Goal: Find specific page/section: Find specific page/section

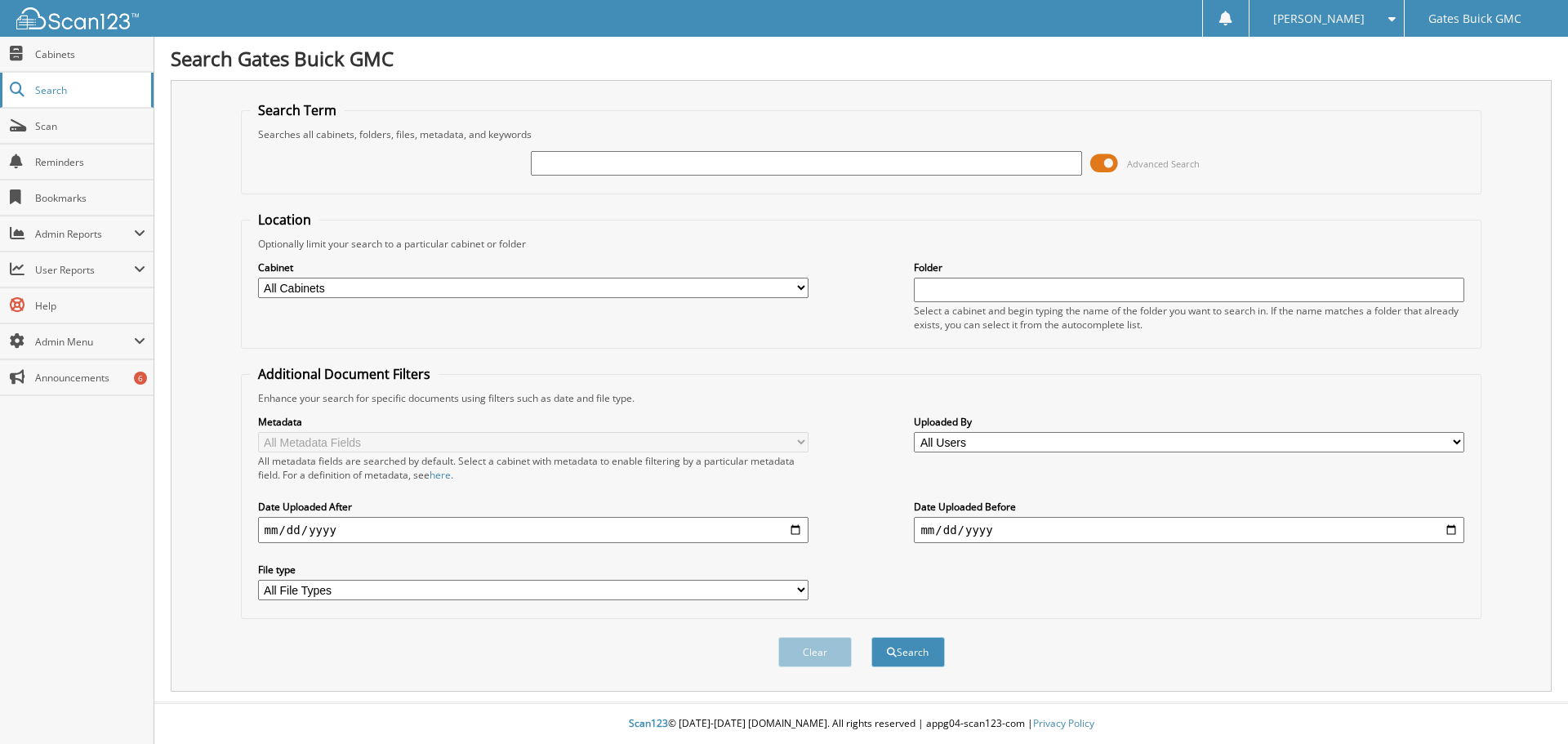
click at [54, 89] on span "Search" at bounding box center [88, 90] width 108 height 14
type input "301369"
click at [872, 637] on button "Search" at bounding box center [909, 652] width 73 height 31
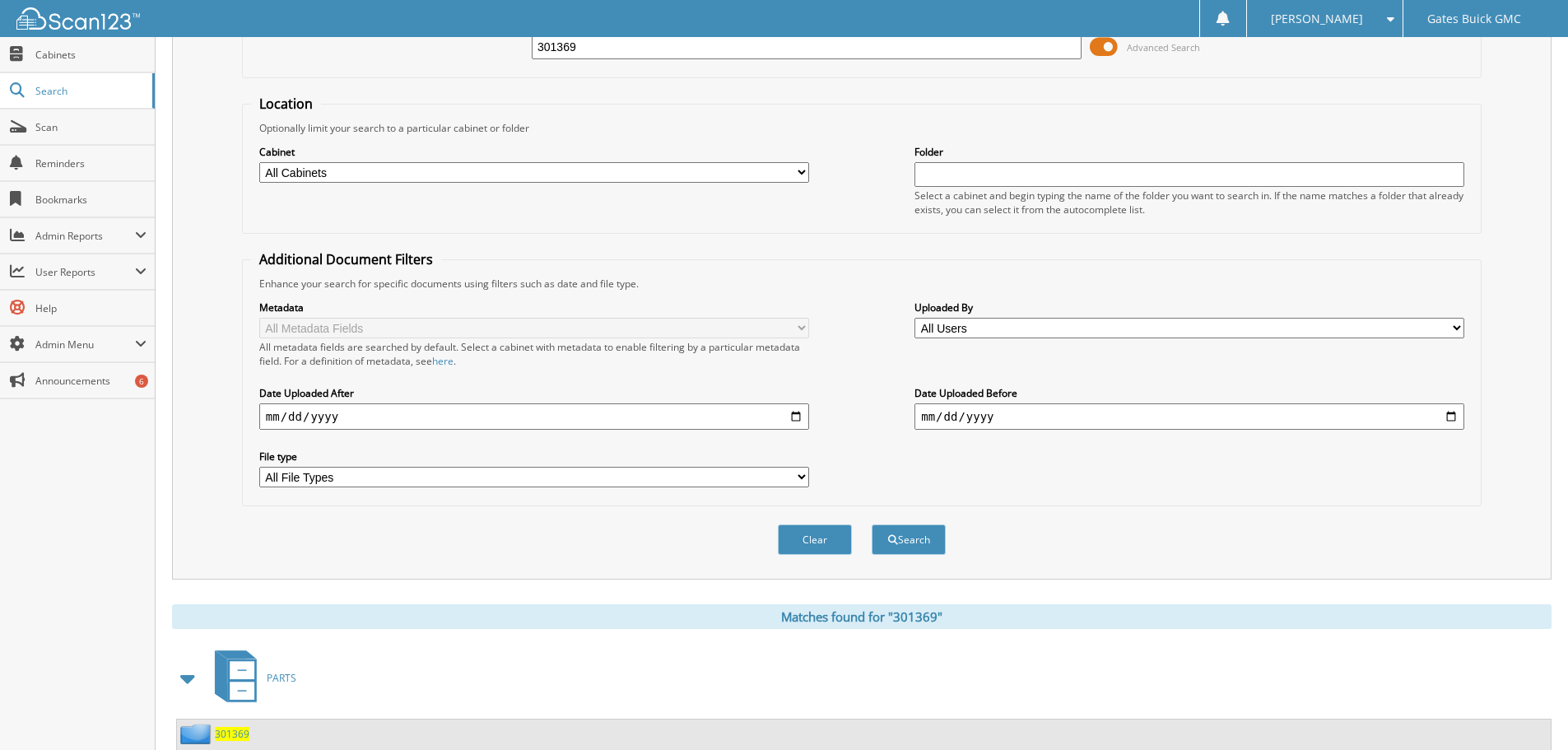
scroll to position [262, 0]
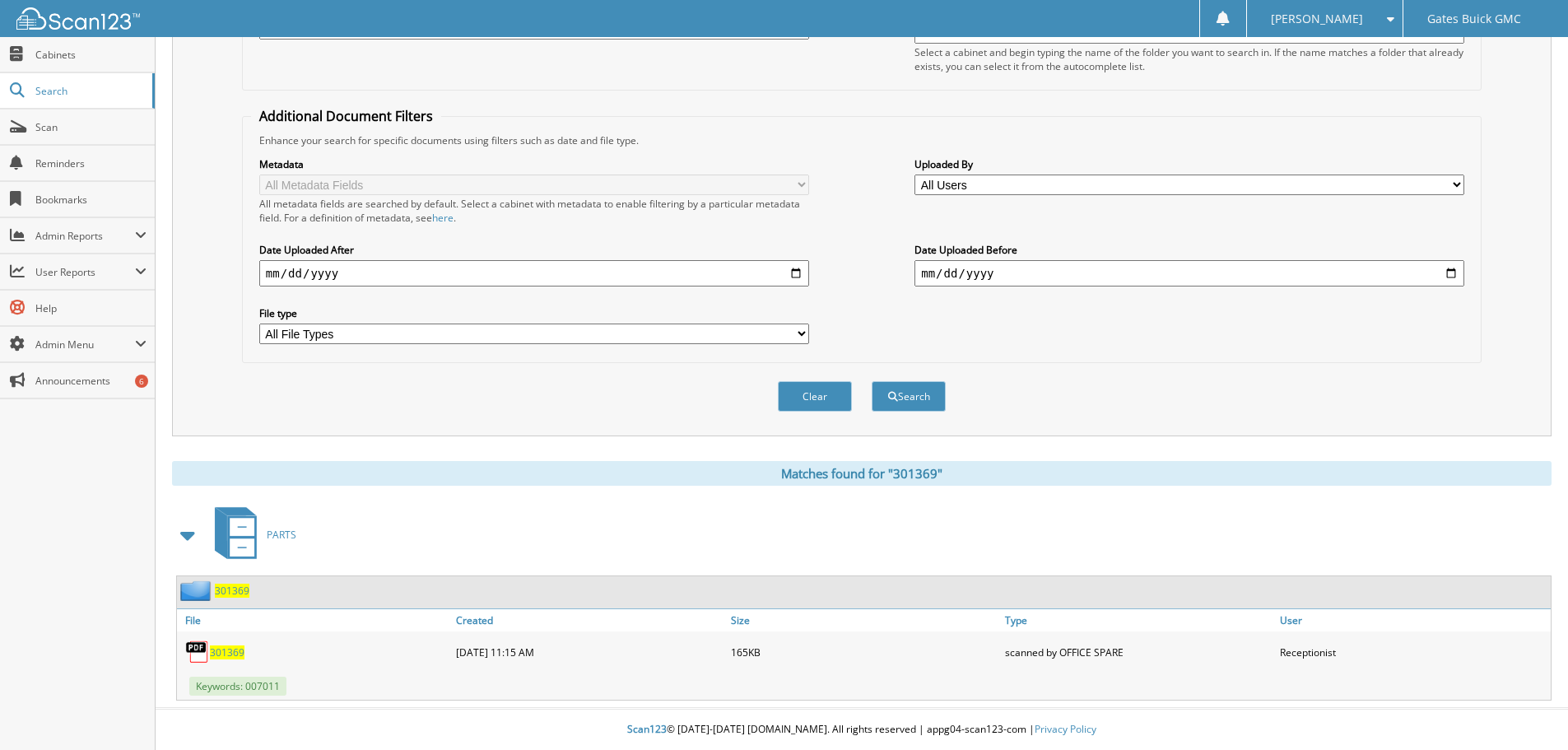
click at [223, 655] on span "301369" at bounding box center [227, 652] width 34 height 14
click at [227, 651] on span "301369" at bounding box center [227, 652] width 34 height 14
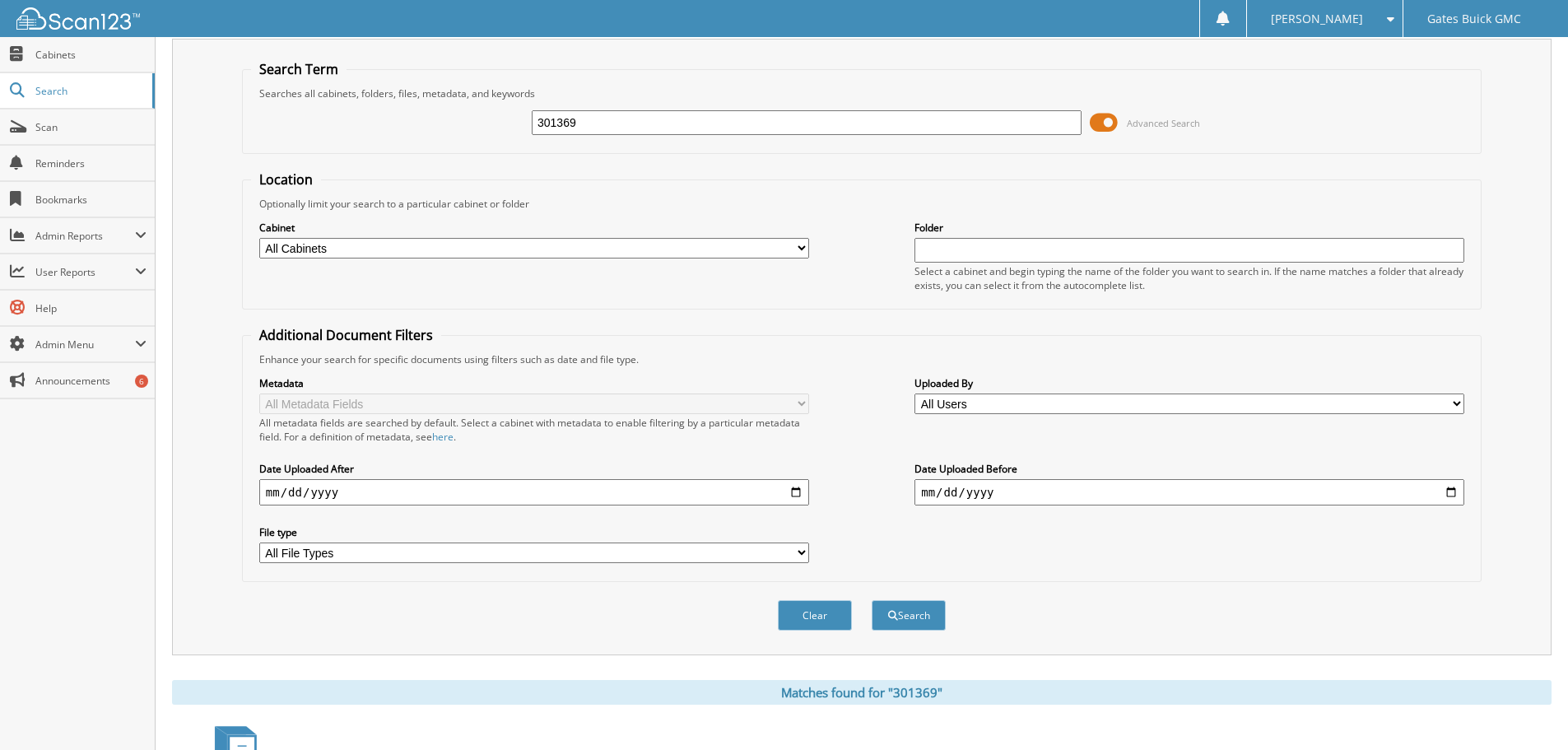
scroll to position [0, 0]
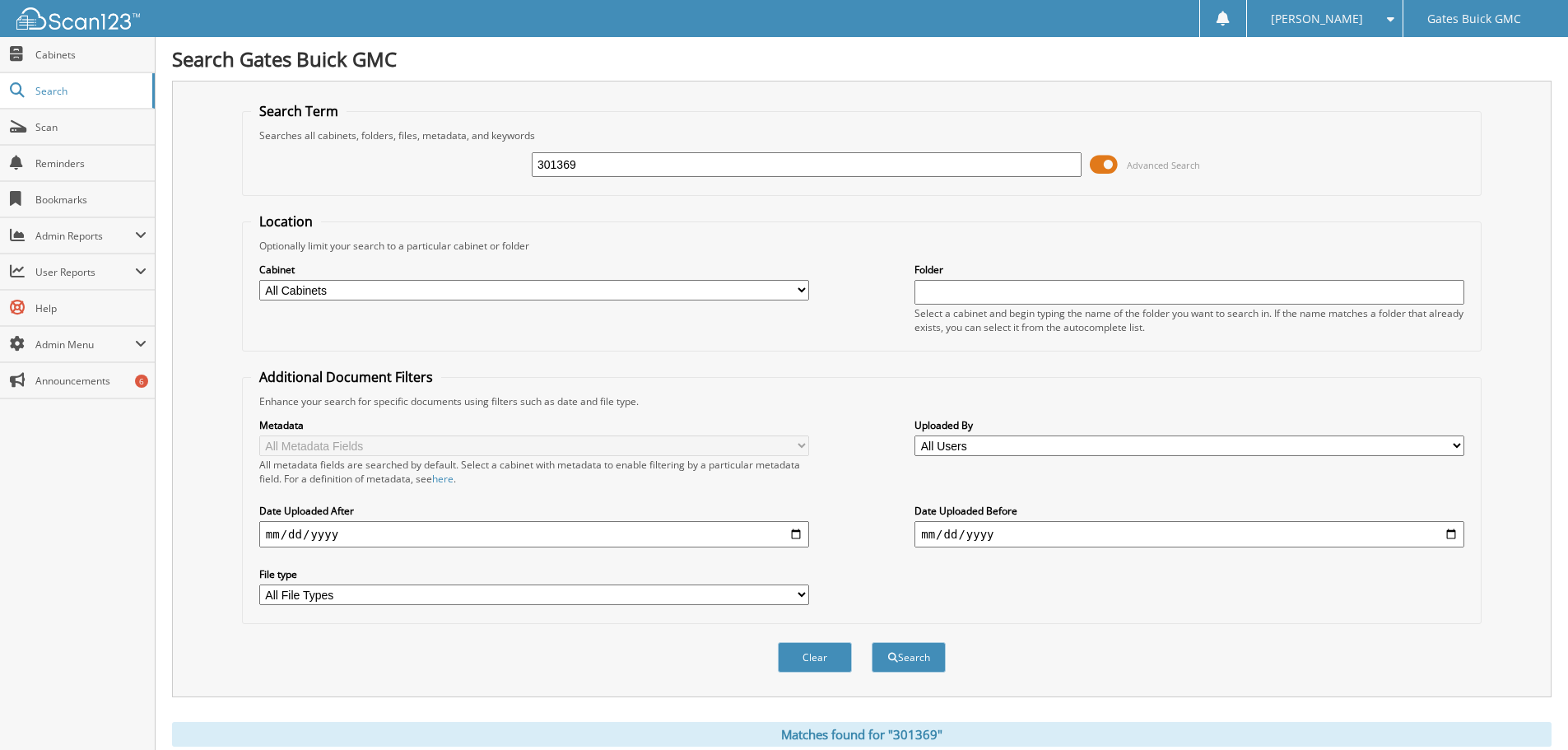
drag, startPoint x: 441, startPoint y: 131, endPoint x: 276, endPoint y: 110, distance: 166.3
click at [265, 111] on fieldset "Search Term Searches all cabinets, folders, files, metadata, and keywords 30136…" at bounding box center [862, 149] width 1240 height 93
type input "2"
type input "301270"
click at [872, 642] on button "Search" at bounding box center [909, 657] width 74 height 31
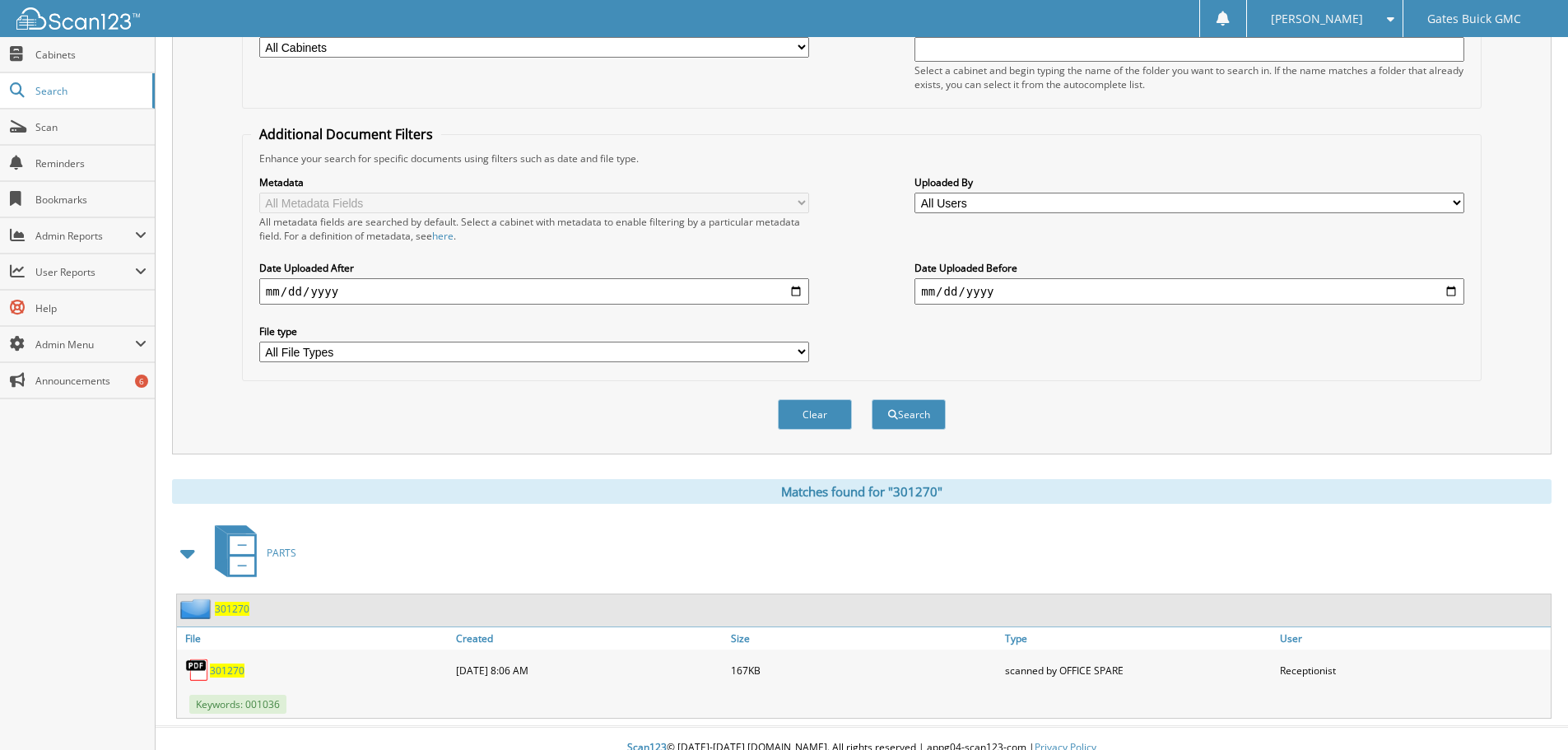
scroll to position [262, 0]
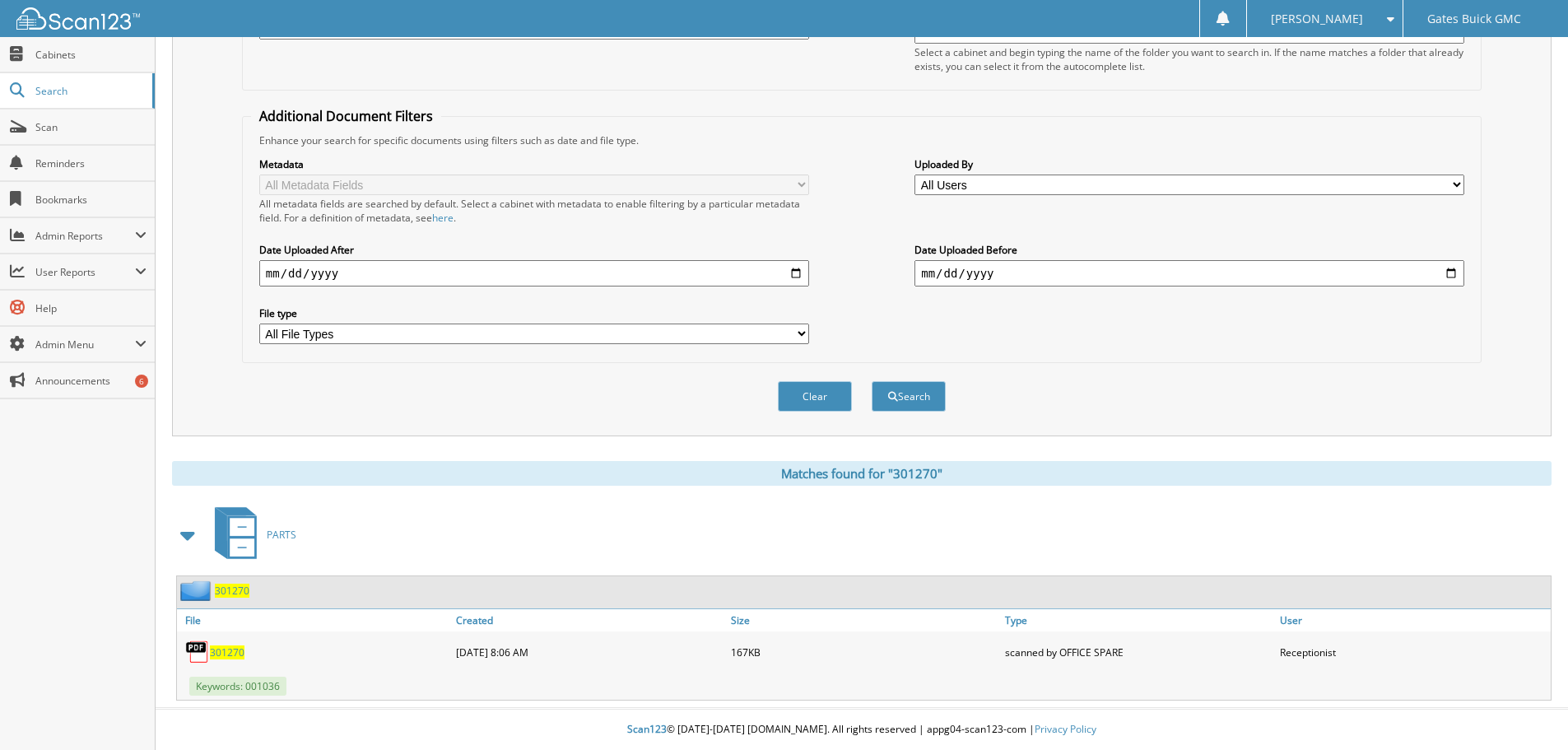
click at [236, 649] on span "301270" at bounding box center [227, 652] width 34 height 14
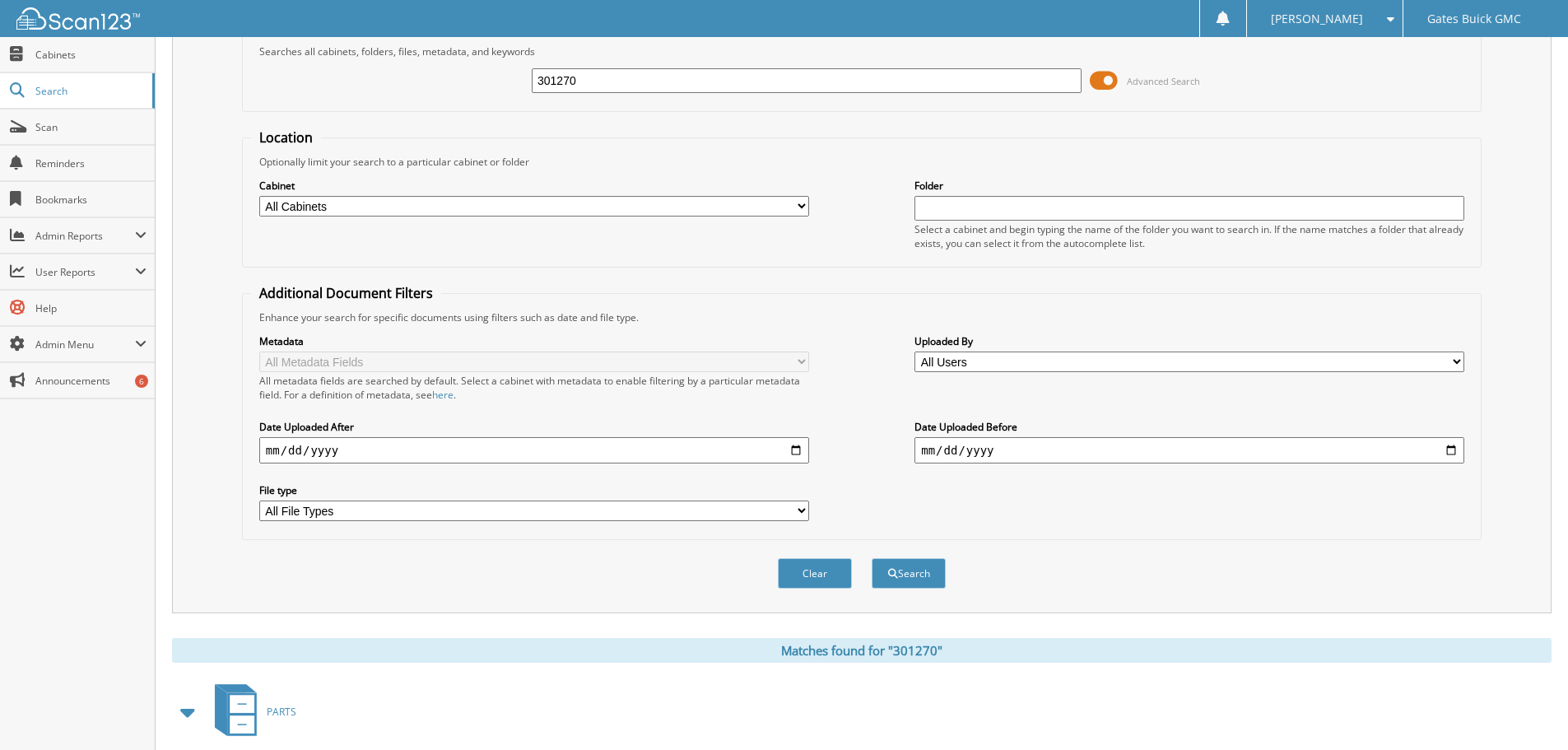
scroll to position [0, 0]
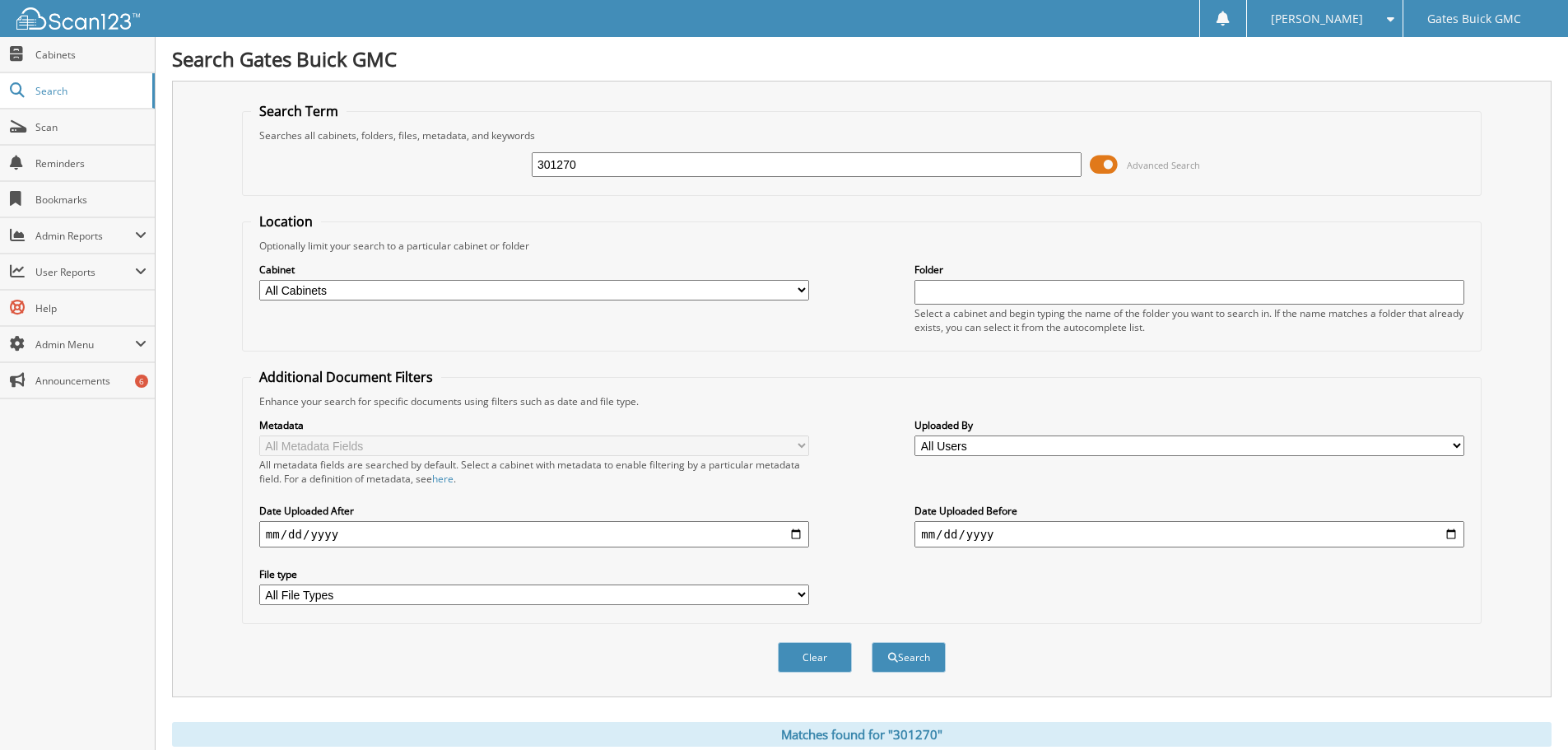
drag, startPoint x: 543, startPoint y: 155, endPoint x: 587, endPoint y: 157, distance: 44.0
click at [543, 156] on fieldset "Search Term Searches all cabinets, folders, files, metadata, and keywords 30127…" at bounding box center [862, 149] width 1240 height 93
drag, startPoint x: 590, startPoint y: 162, endPoint x: 343, endPoint y: 131, distance: 248.9
click at [353, 131] on fieldset "Search Term Searches all cabinets, folders, files, metadata, and keywords 30127…" at bounding box center [862, 149] width 1240 height 93
type input "301856"
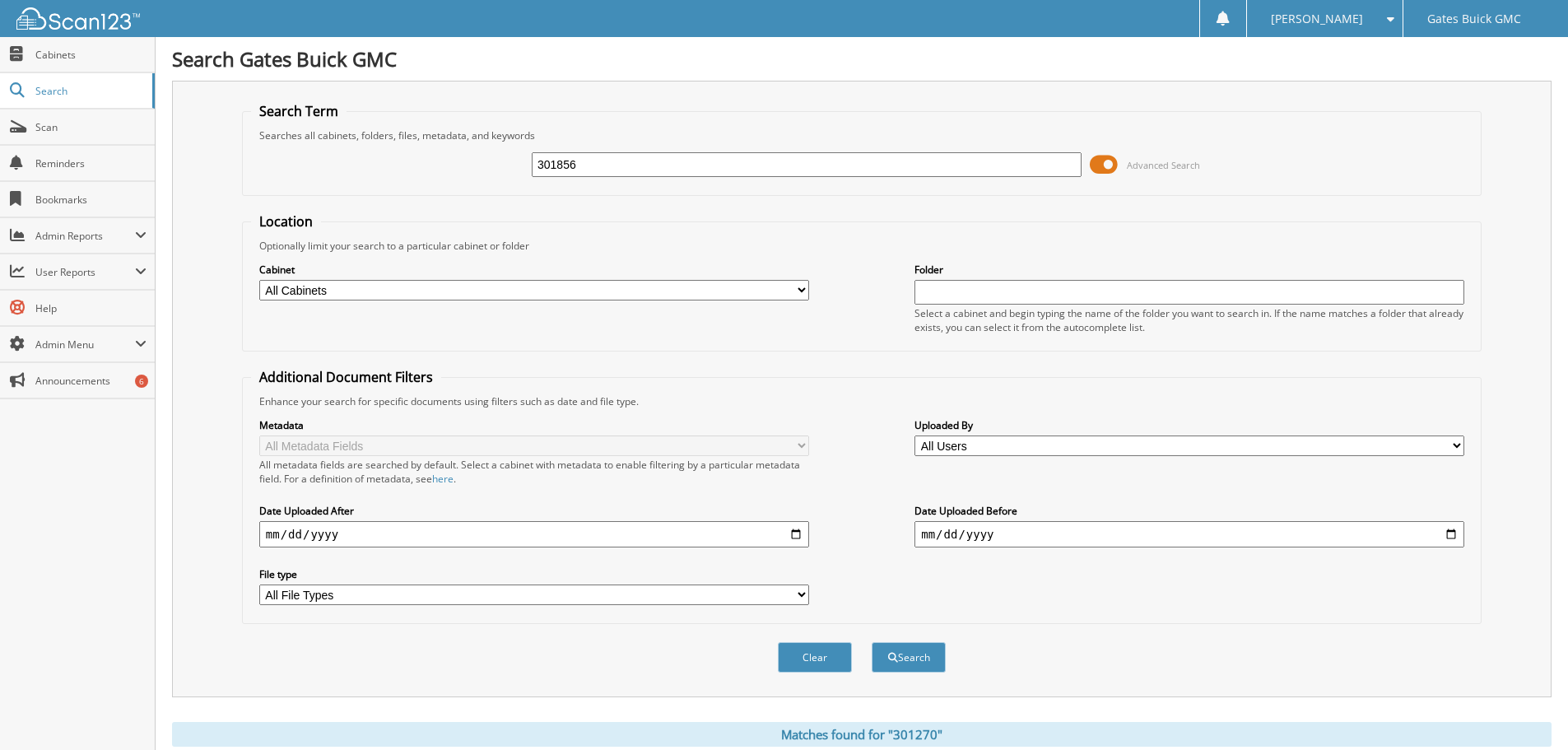
click at [872, 642] on button "Search" at bounding box center [909, 657] width 74 height 31
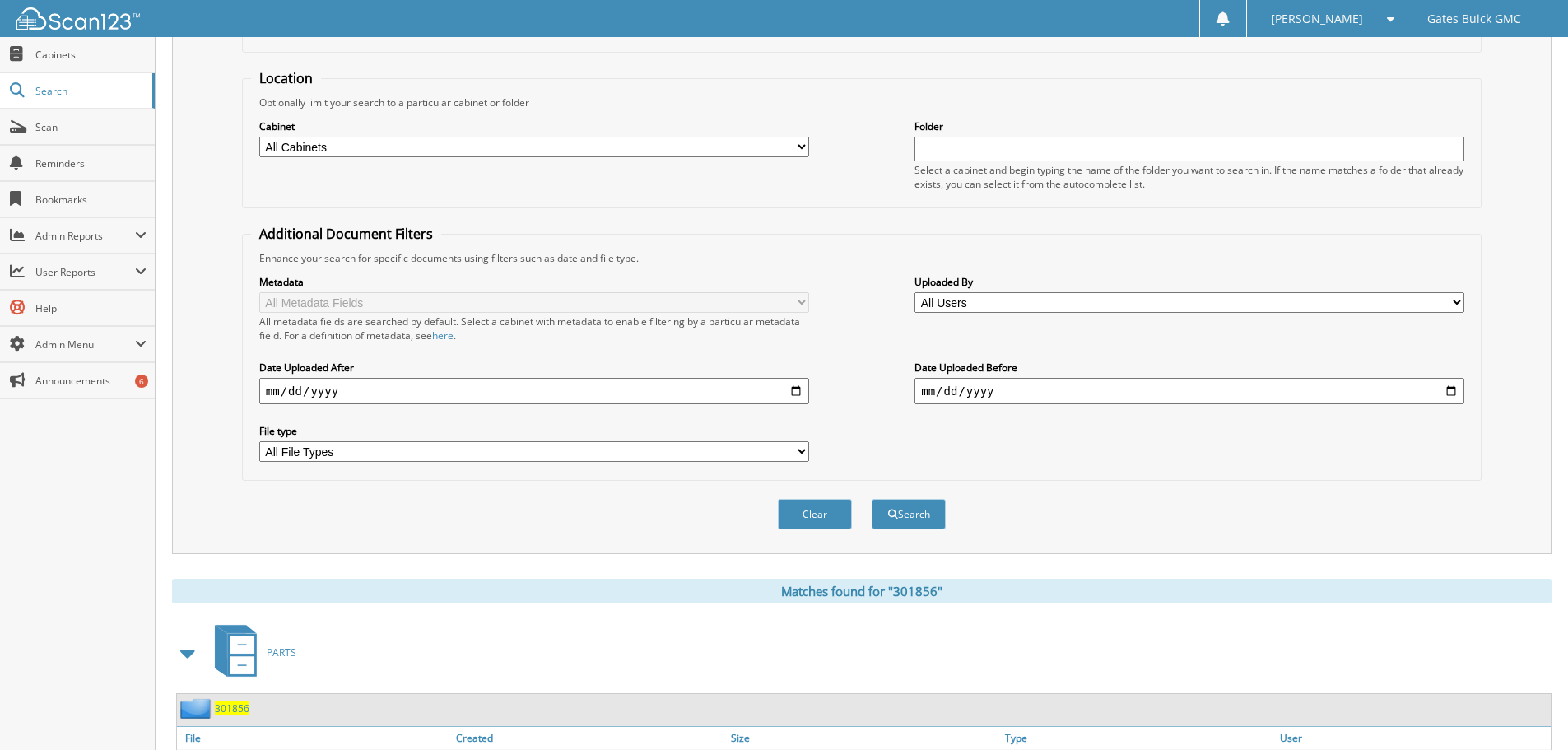
scroll to position [262, 0]
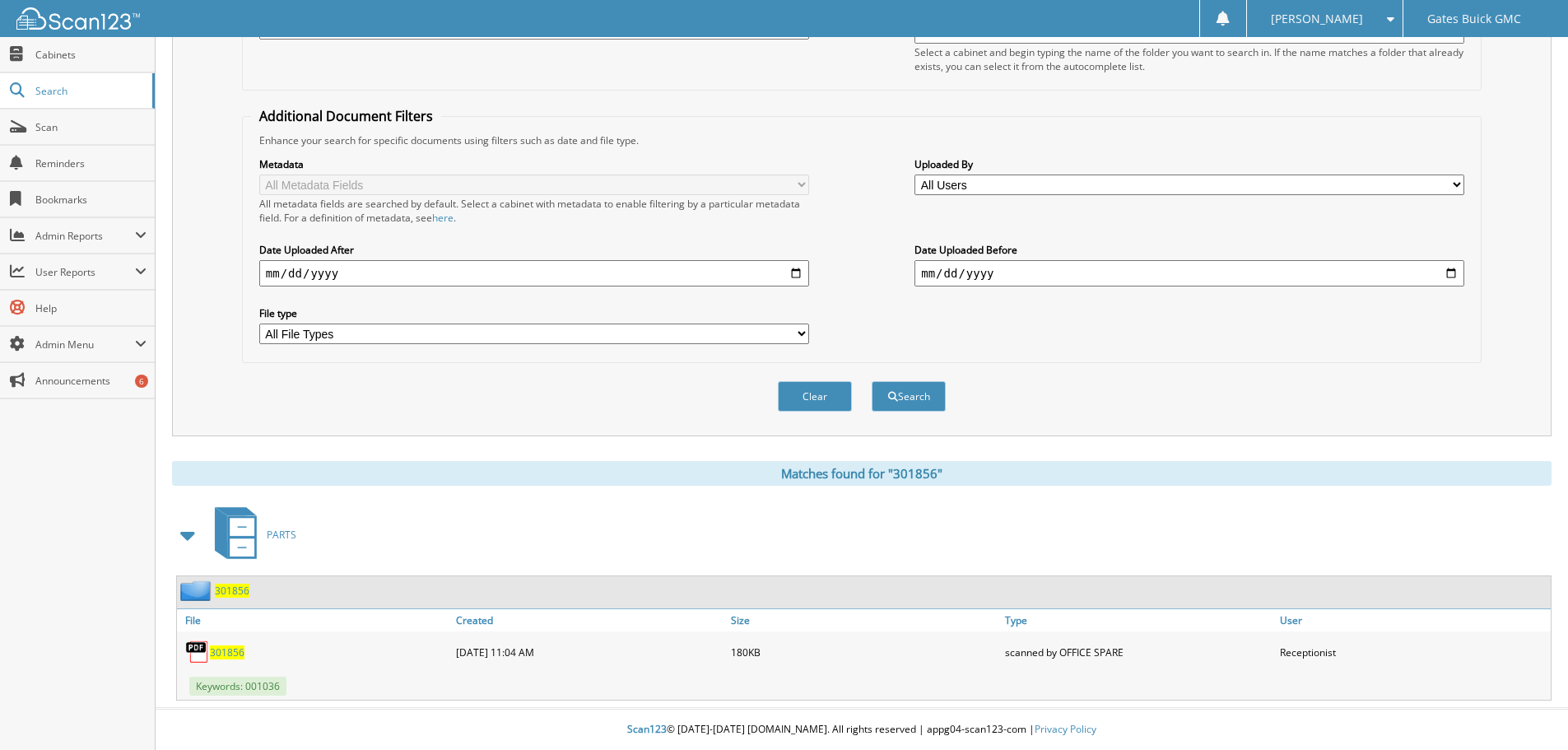
click at [234, 653] on span "301856" at bounding box center [227, 652] width 34 height 14
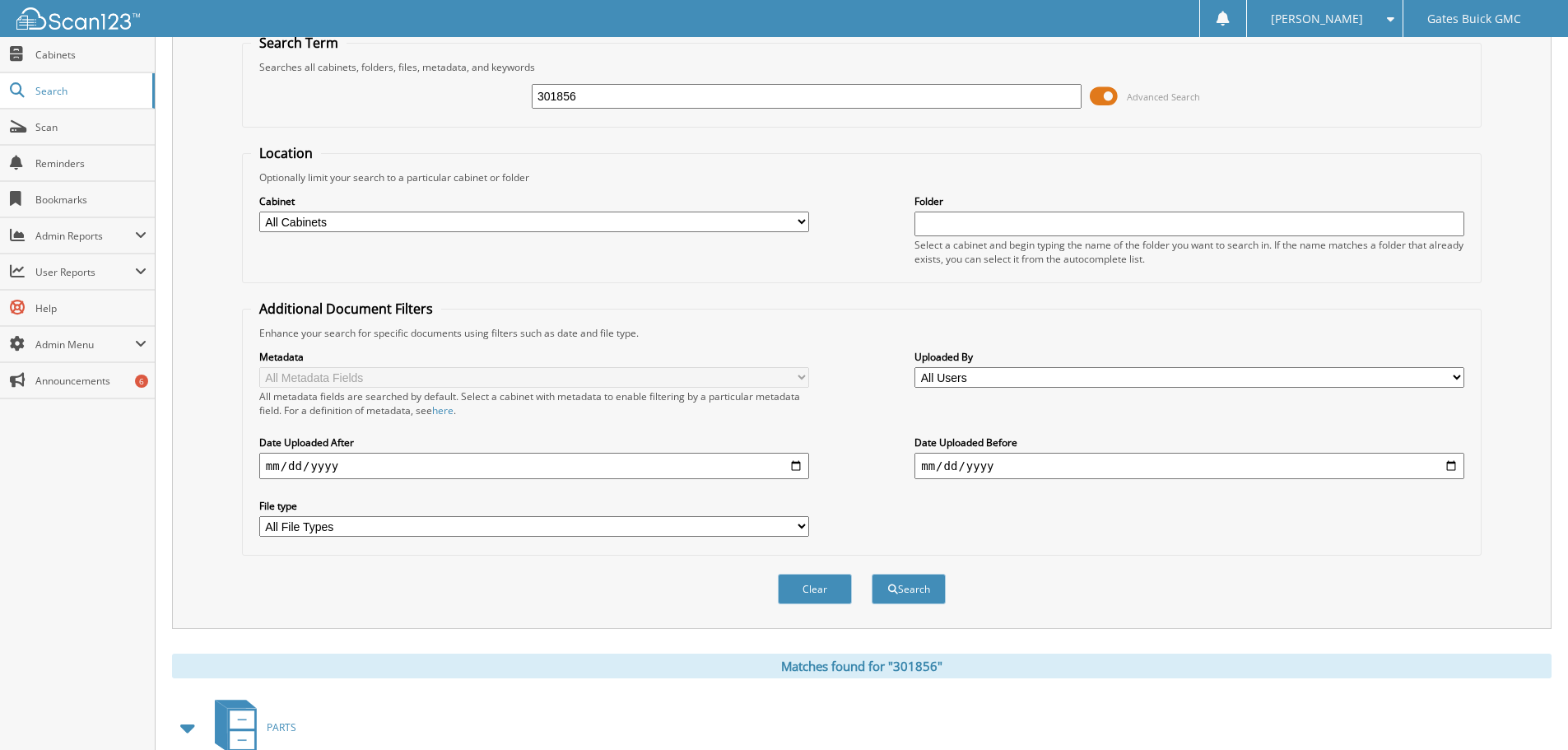
scroll to position [0, 0]
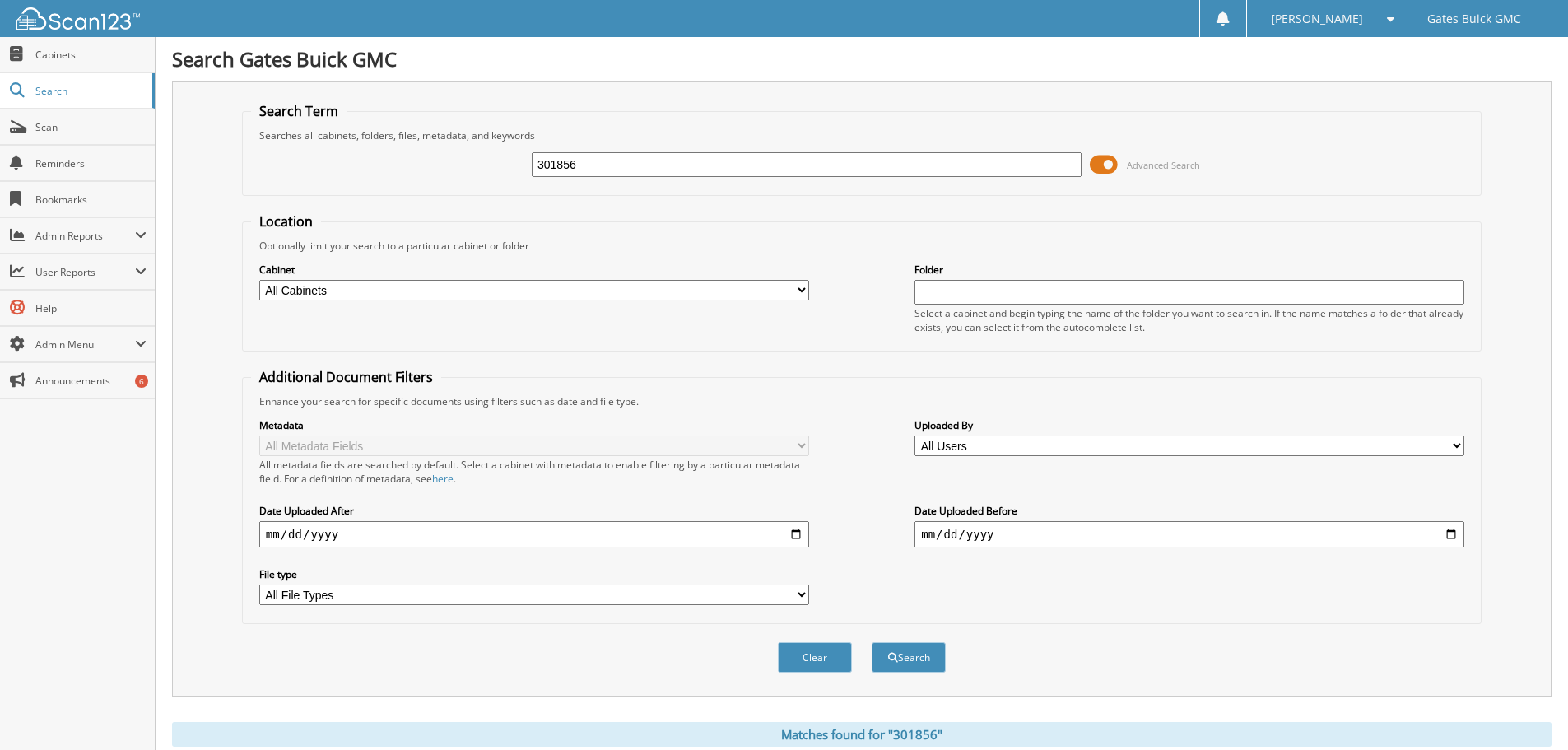
drag, startPoint x: 167, startPoint y: 99, endPoint x: 233, endPoint y: 133, distance: 74.2
click at [119, 104] on body "Margie J. Settings Logout Gates Buick GMC Close Cabinets Search Scan" at bounding box center [784, 505] width 1568 height 1011
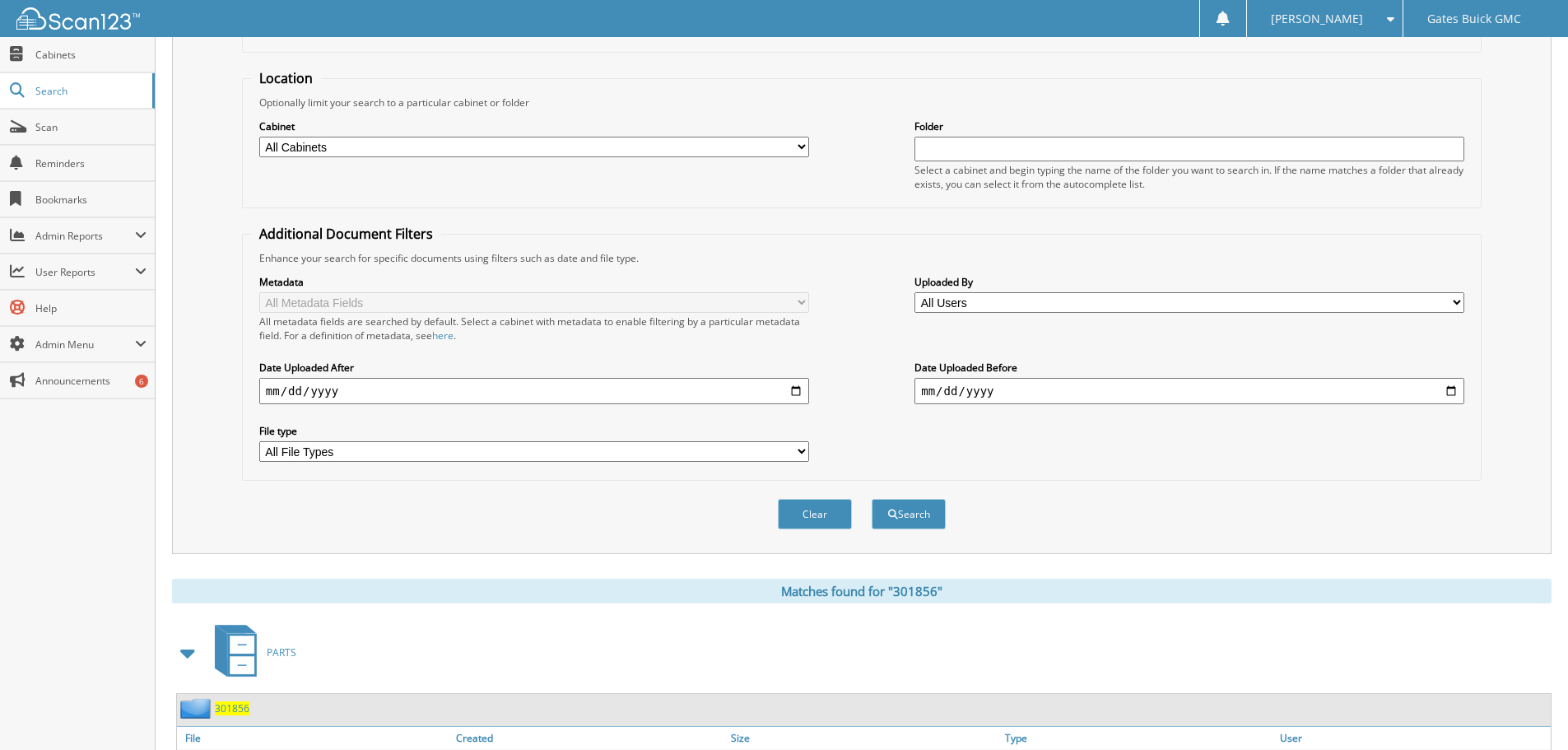
scroll to position [262, 0]
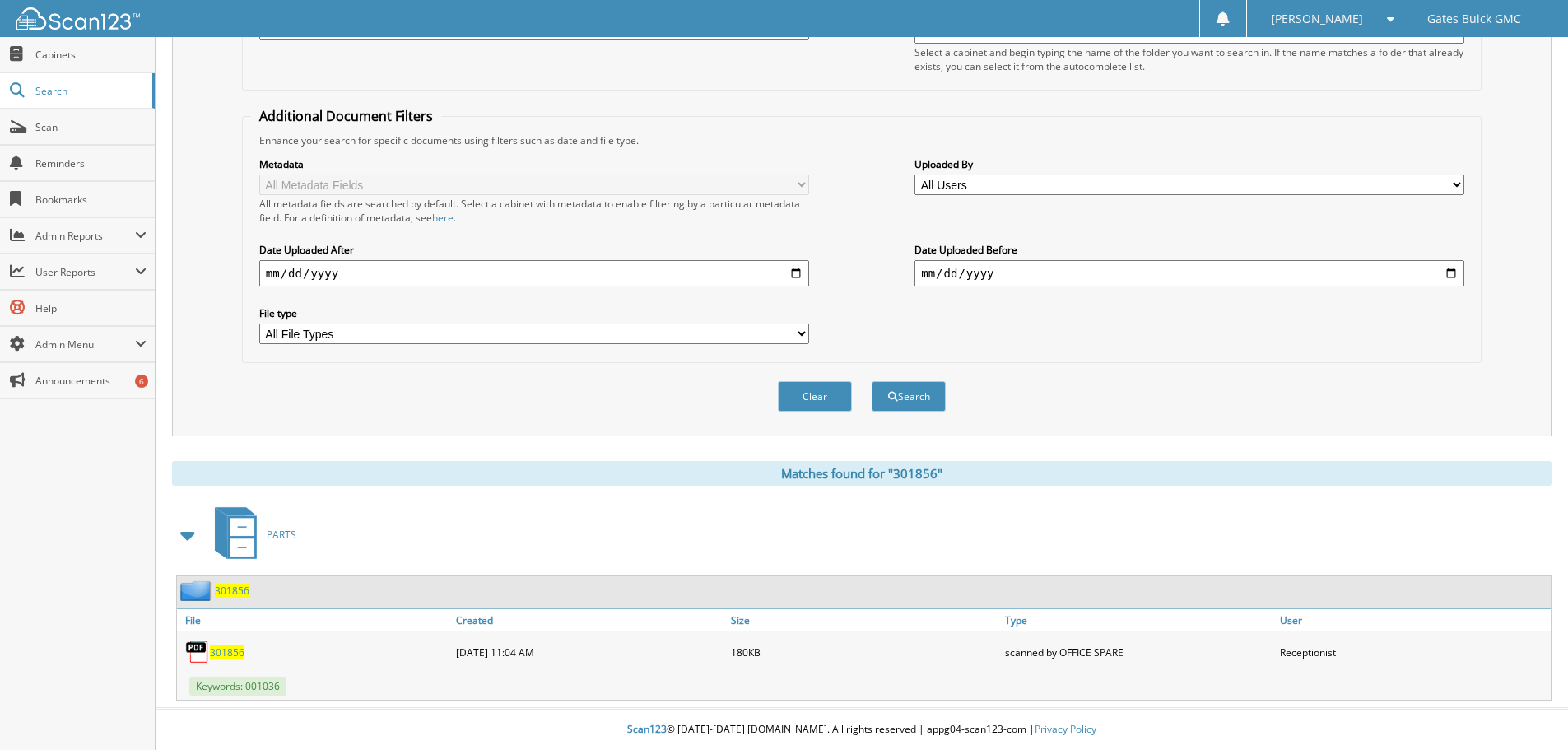
click at [223, 655] on span "301856" at bounding box center [227, 652] width 34 height 14
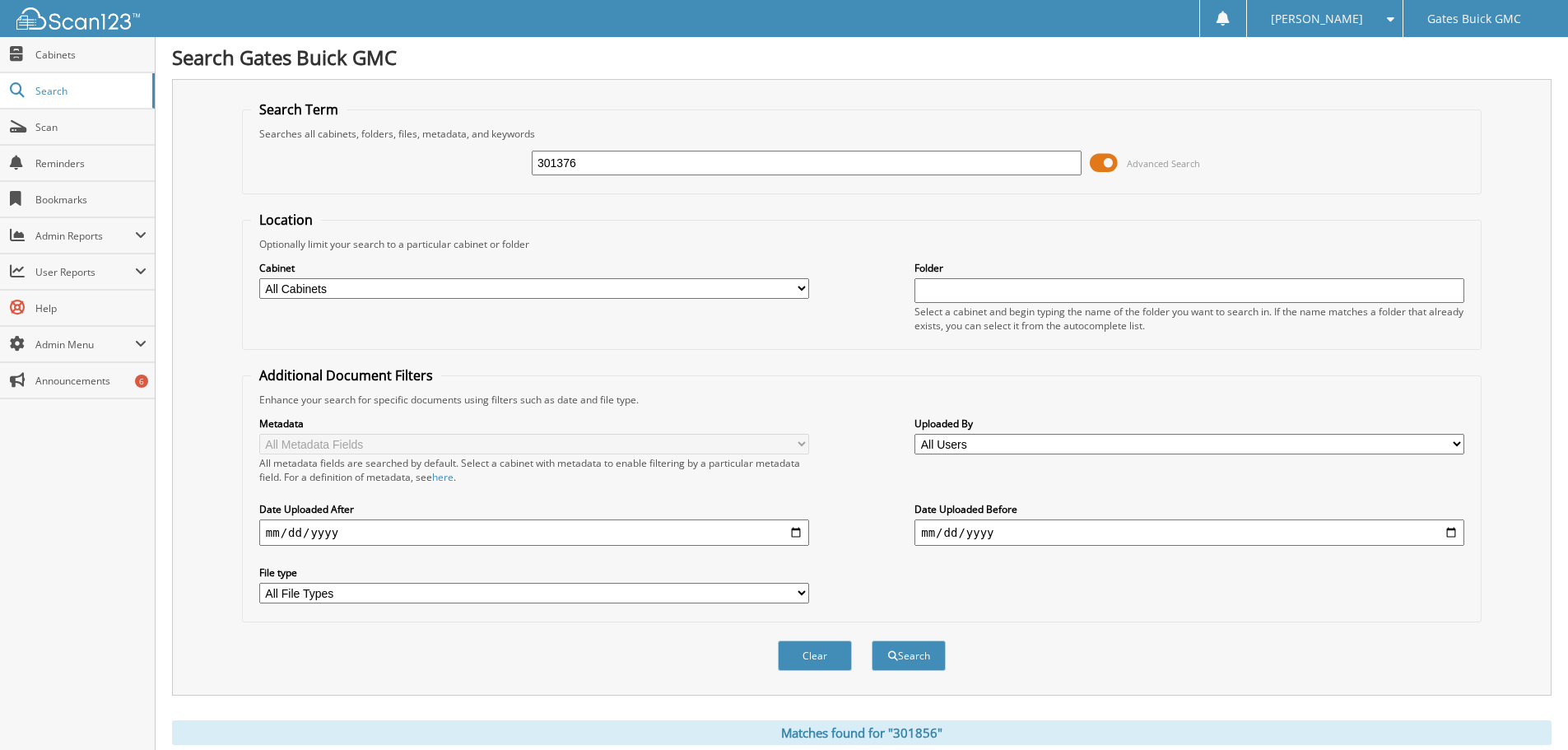
scroll to position [0, 0]
drag, startPoint x: 608, startPoint y: 161, endPoint x: 475, endPoint y: 162, distance: 133.0
click at [472, 154] on div "301376 Advanced Search" at bounding box center [862, 165] width 1222 height 44
type input "301369"
click at [872, 642] on button "Search" at bounding box center [909, 657] width 74 height 31
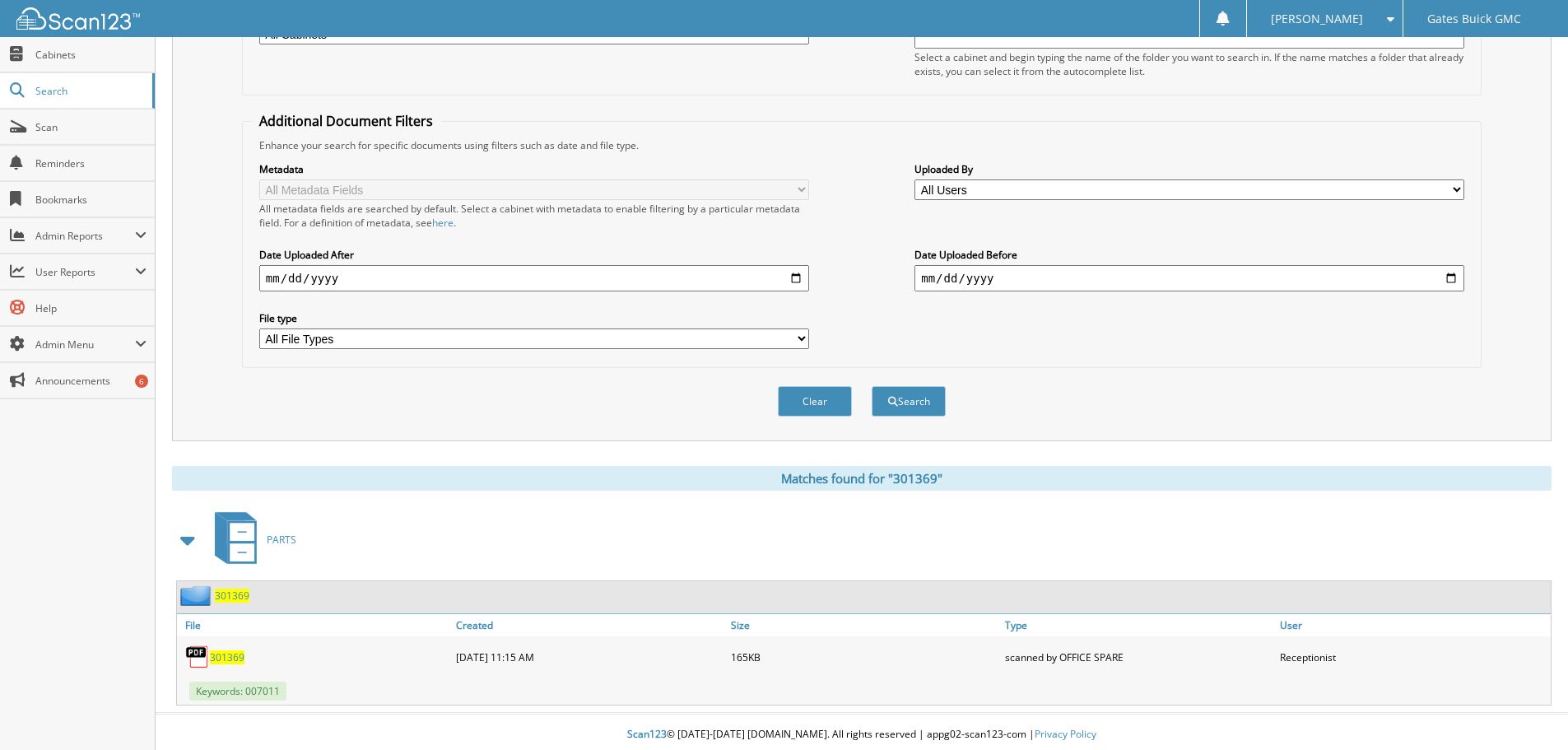
scroll to position [262, 0]
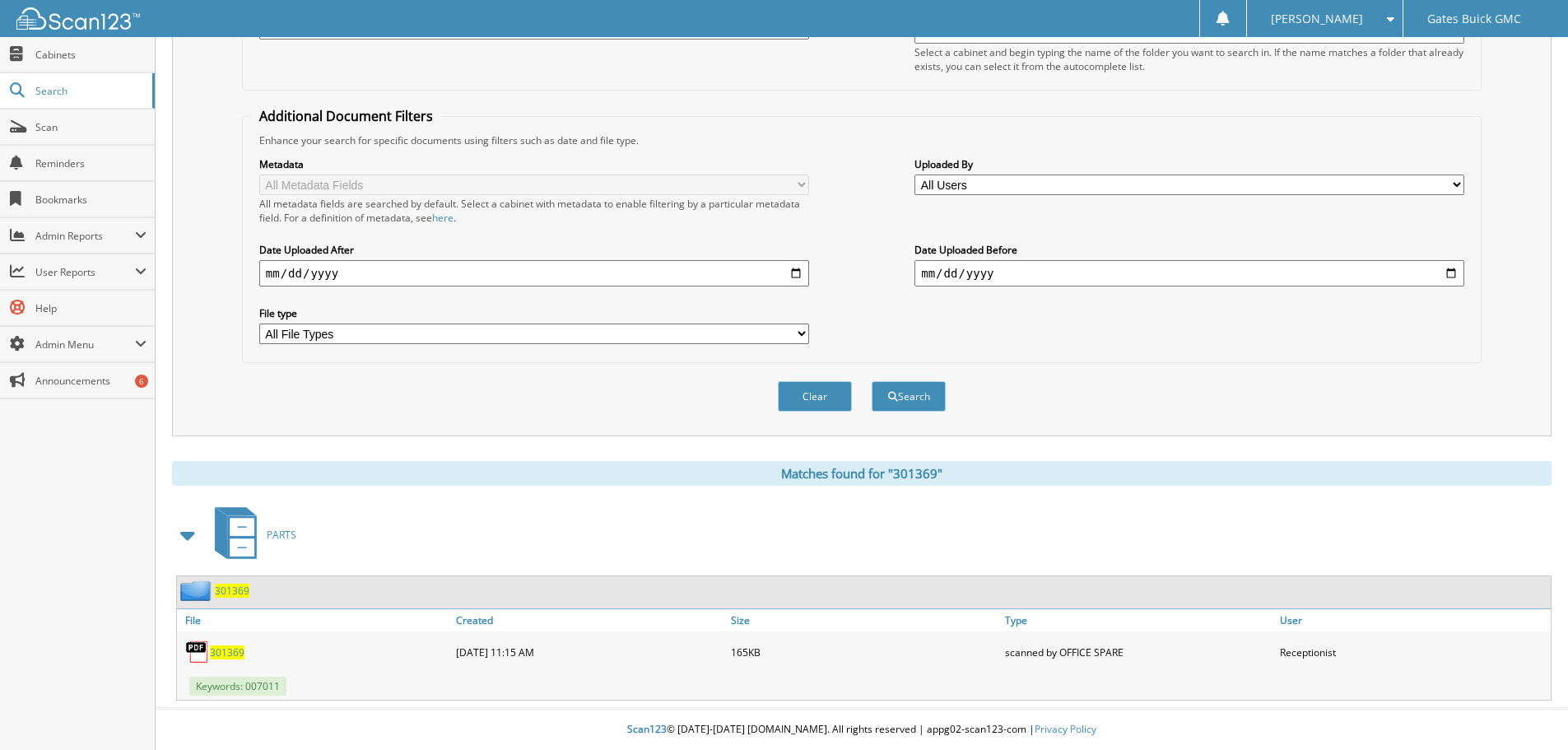
click at [230, 653] on span "301369" at bounding box center [227, 652] width 34 height 14
